Goal: Information Seeking & Learning: Learn about a topic

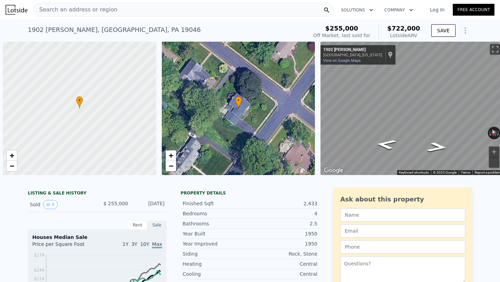
scroll to position [0, 167]
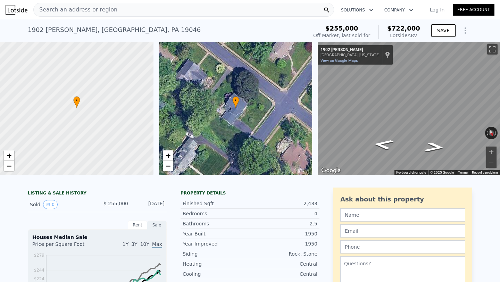
click at [90, 12] on span "Search an address or region" at bounding box center [76, 10] width 84 height 8
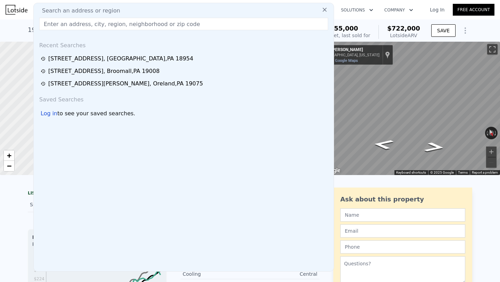
type input "[STREET_ADDRESS]"
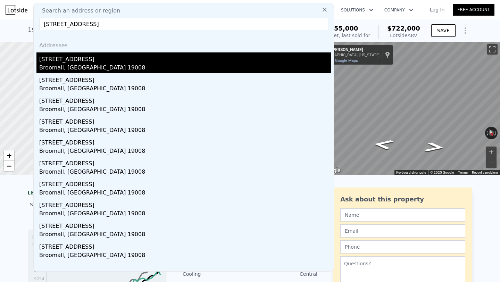
click at [73, 62] on div "[STREET_ADDRESS]" at bounding box center [185, 57] width 292 height 11
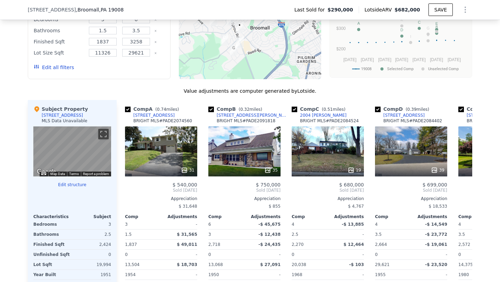
scroll to position [602, 0]
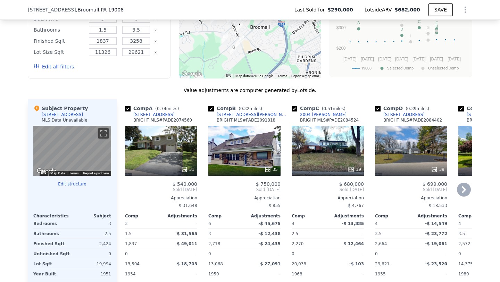
click at [399, 114] on div "[STREET_ADDRESS]" at bounding box center [403, 115] width 41 height 6
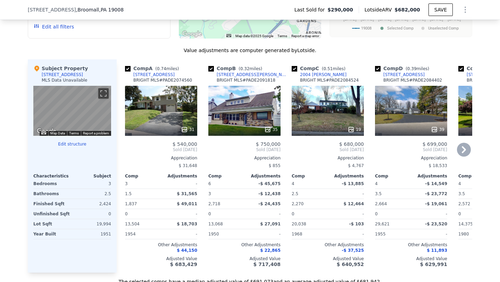
scroll to position [644, 0]
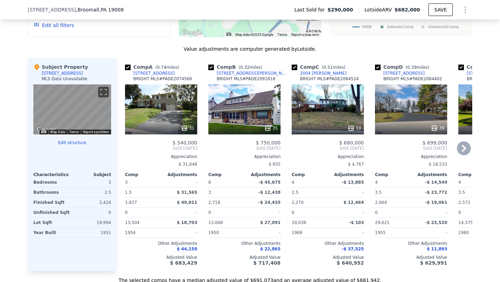
click at [458, 147] on icon at bounding box center [464, 148] width 14 height 14
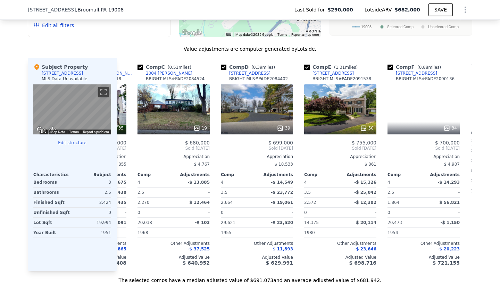
scroll to position [0, 167]
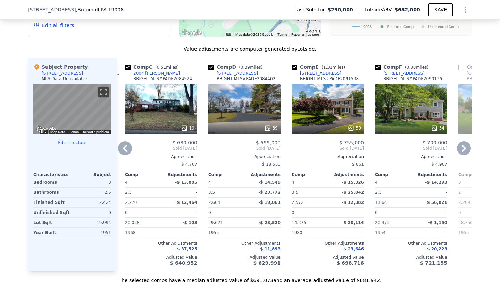
click at [458, 147] on icon at bounding box center [464, 148] width 14 height 14
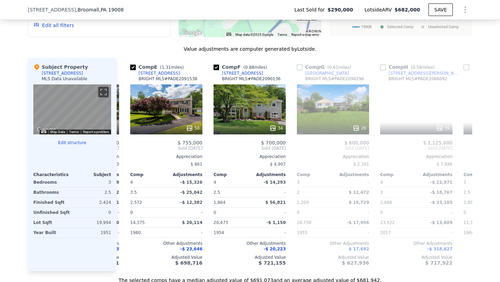
scroll to position [0, 333]
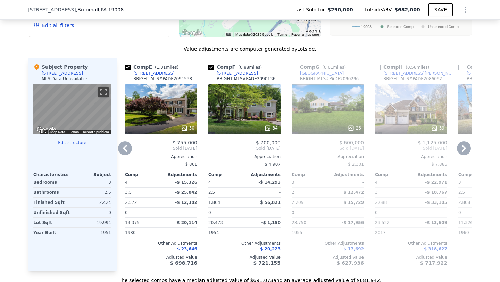
click at [127, 151] on icon at bounding box center [125, 148] width 4 height 7
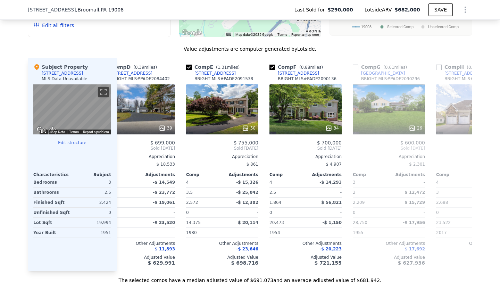
scroll to position [0, 172]
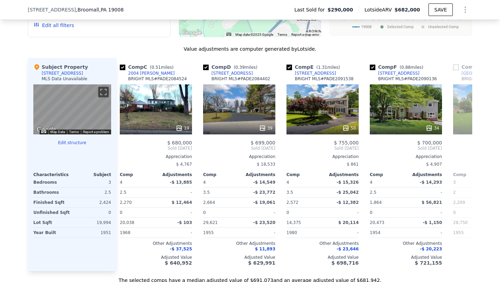
click at [127, 151] on span "Sold [DATE]" at bounding box center [156, 148] width 72 height 6
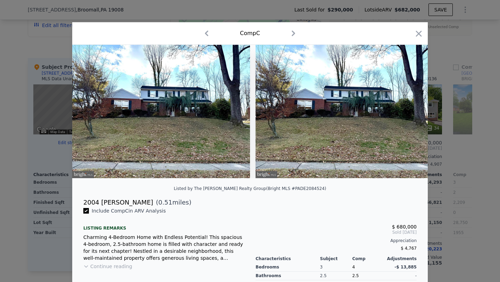
scroll to position [0, 167]
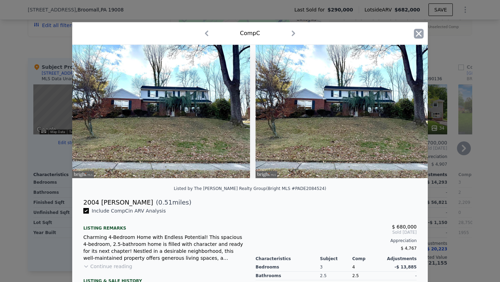
click at [418, 35] on icon "button" at bounding box center [419, 34] width 10 height 10
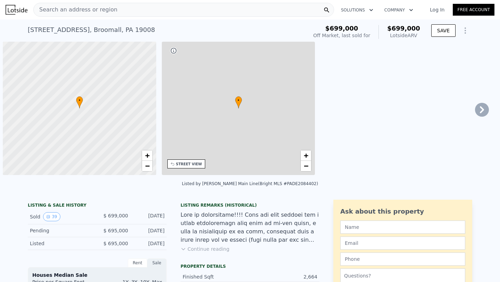
scroll to position [0, 3]
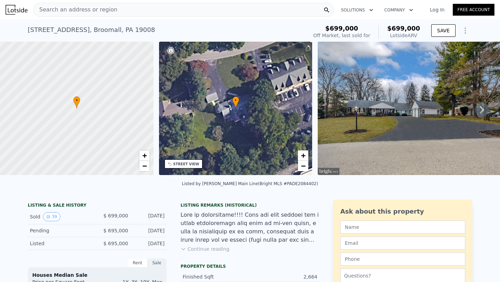
click at [480, 105] on icon at bounding box center [482, 110] width 14 height 14
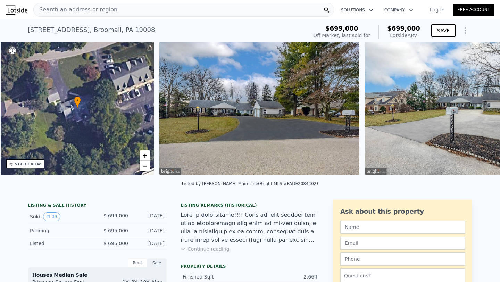
scroll to position [0, 161]
click at [480, 105] on img at bounding box center [465, 108] width 200 height 133
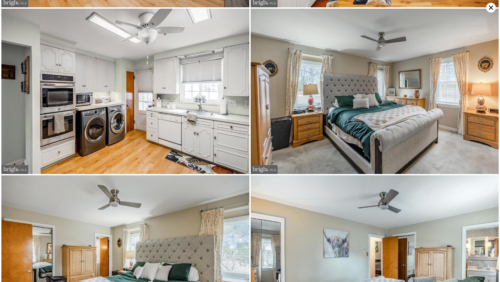
scroll to position [1167, 0]
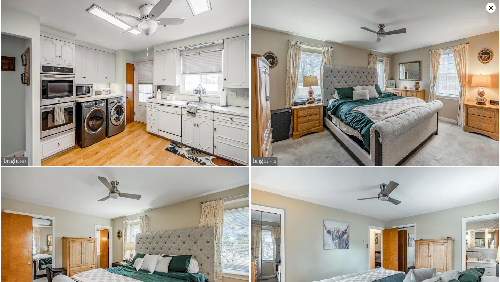
click at [492, 8] on icon at bounding box center [491, 8] width 10 height 10
